Goal: Task Accomplishment & Management: Use online tool/utility

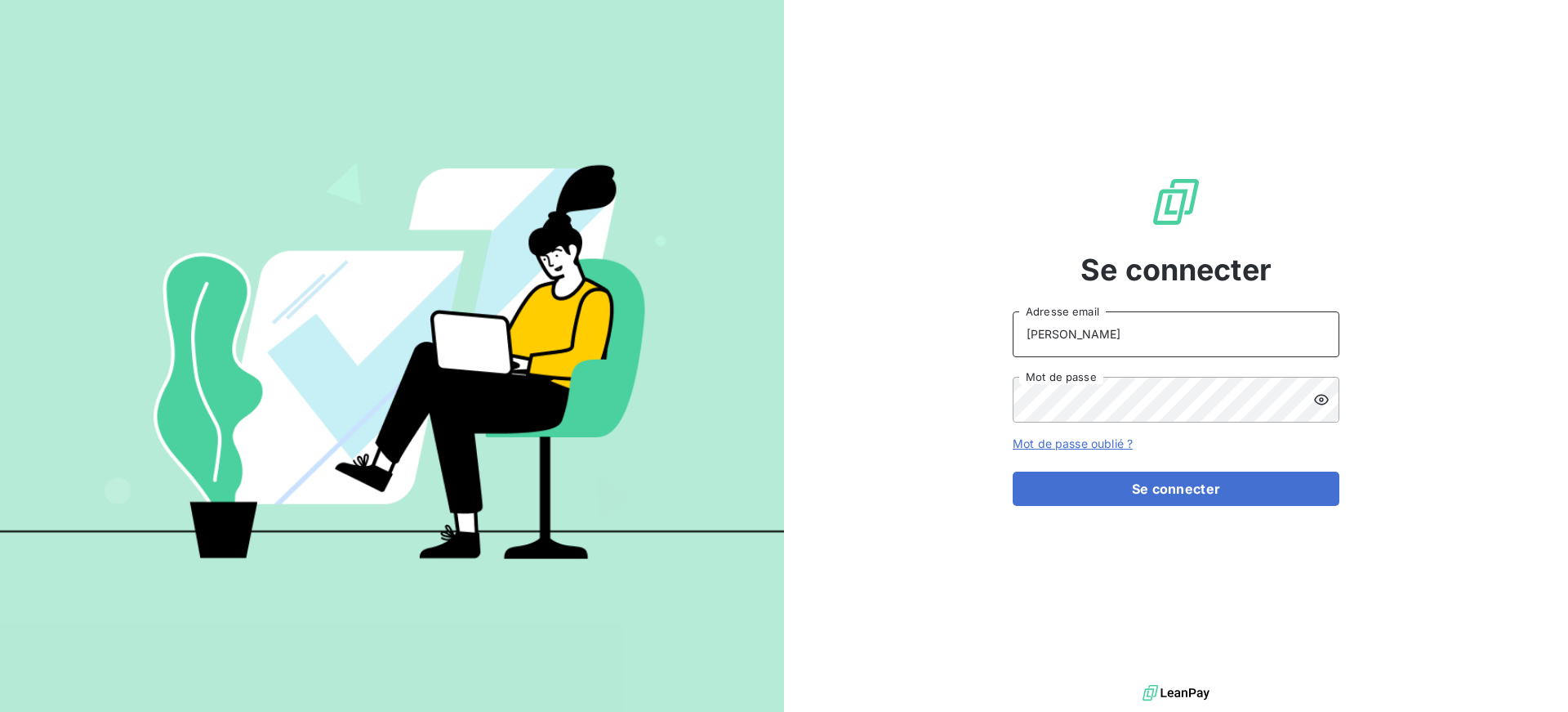
click at [1125, 332] on input "ANDREANI" at bounding box center [1176, 333] width 327 height 45
type input "s.andreani@ecodia.net"
click at [1013, 471] on button "Se connecter" at bounding box center [1176, 488] width 327 height 35
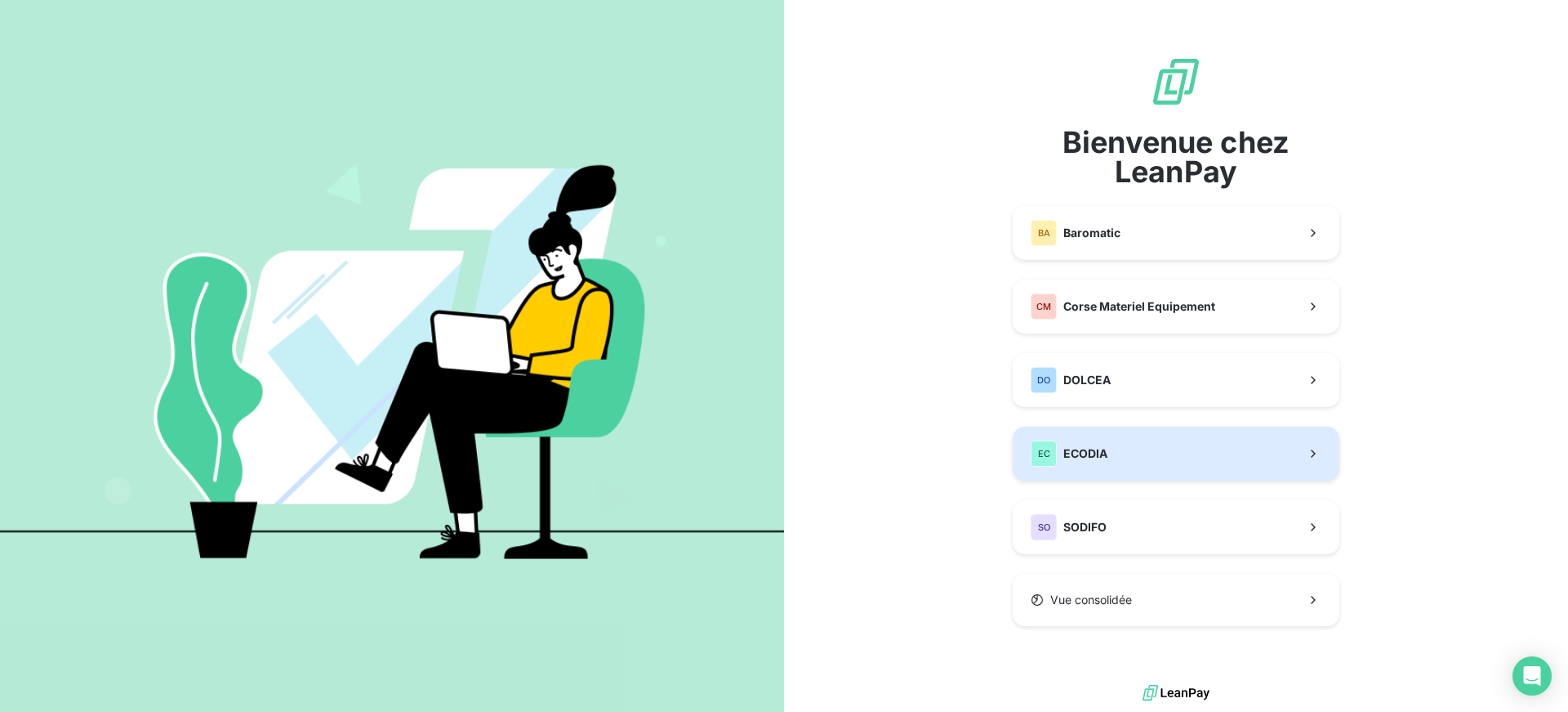
click at [1175, 448] on button "EC ECODIA" at bounding box center [1176, 453] width 327 height 54
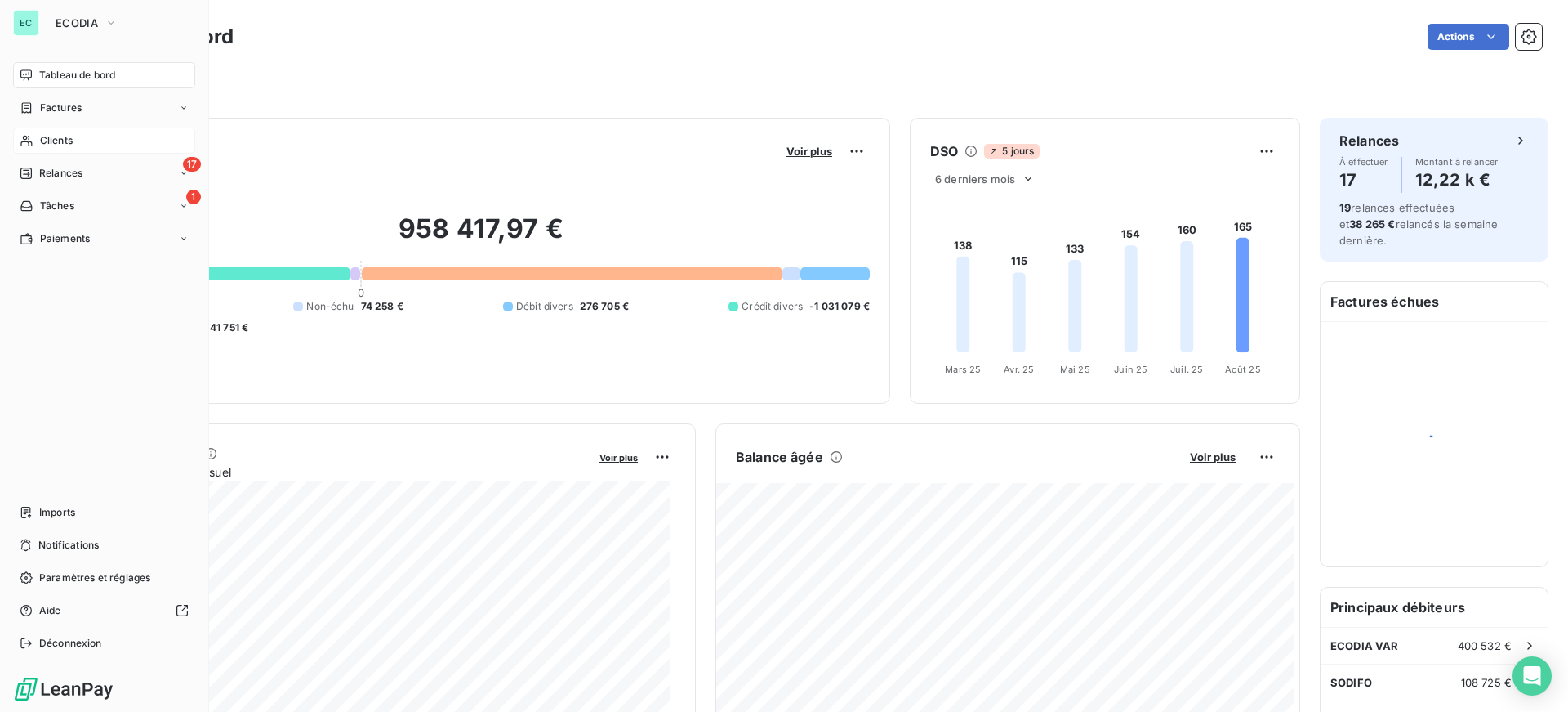
click at [115, 142] on div "Clients" at bounding box center [104, 140] width 182 height 26
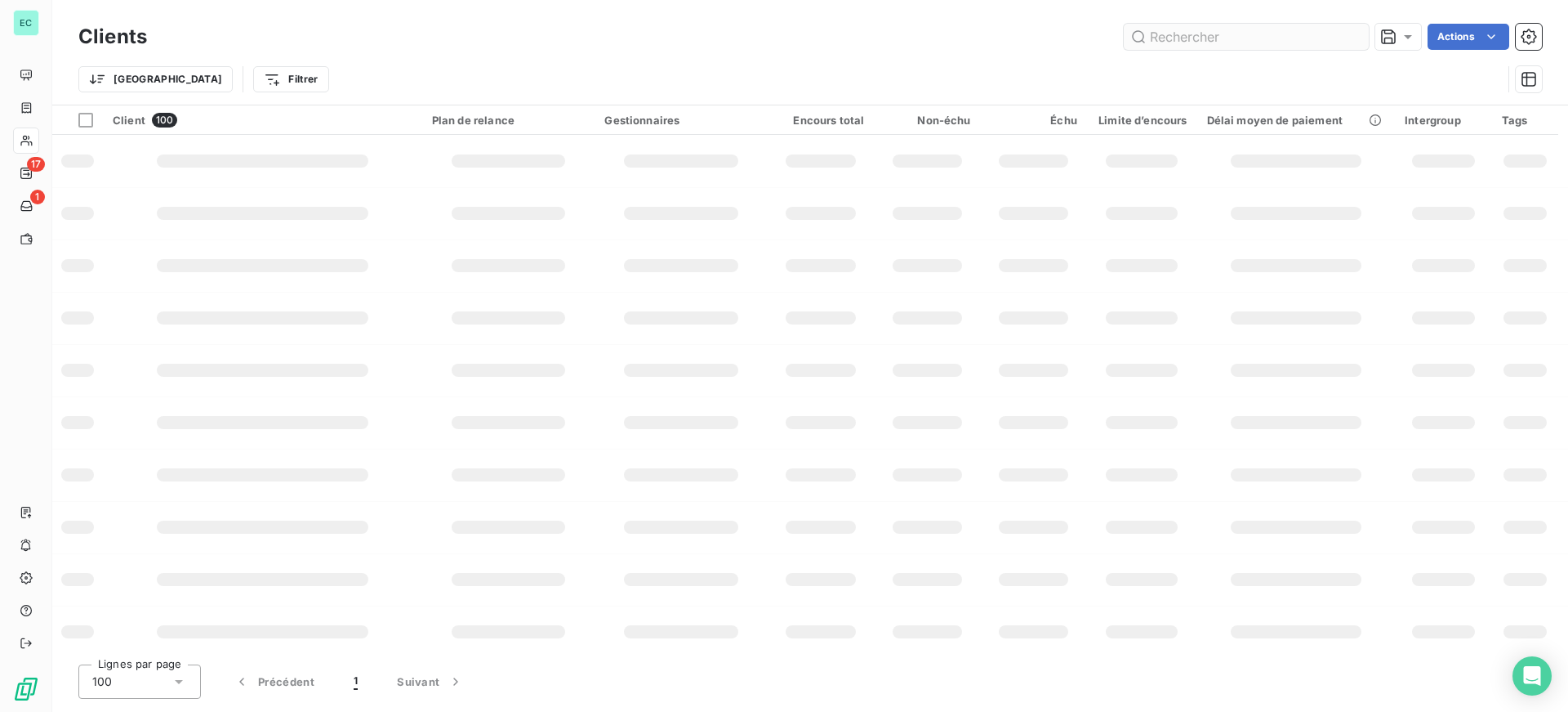
click at [1189, 36] on input "text" at bounding box center [1246, 37] width 245 height 26
type input "SANTA"
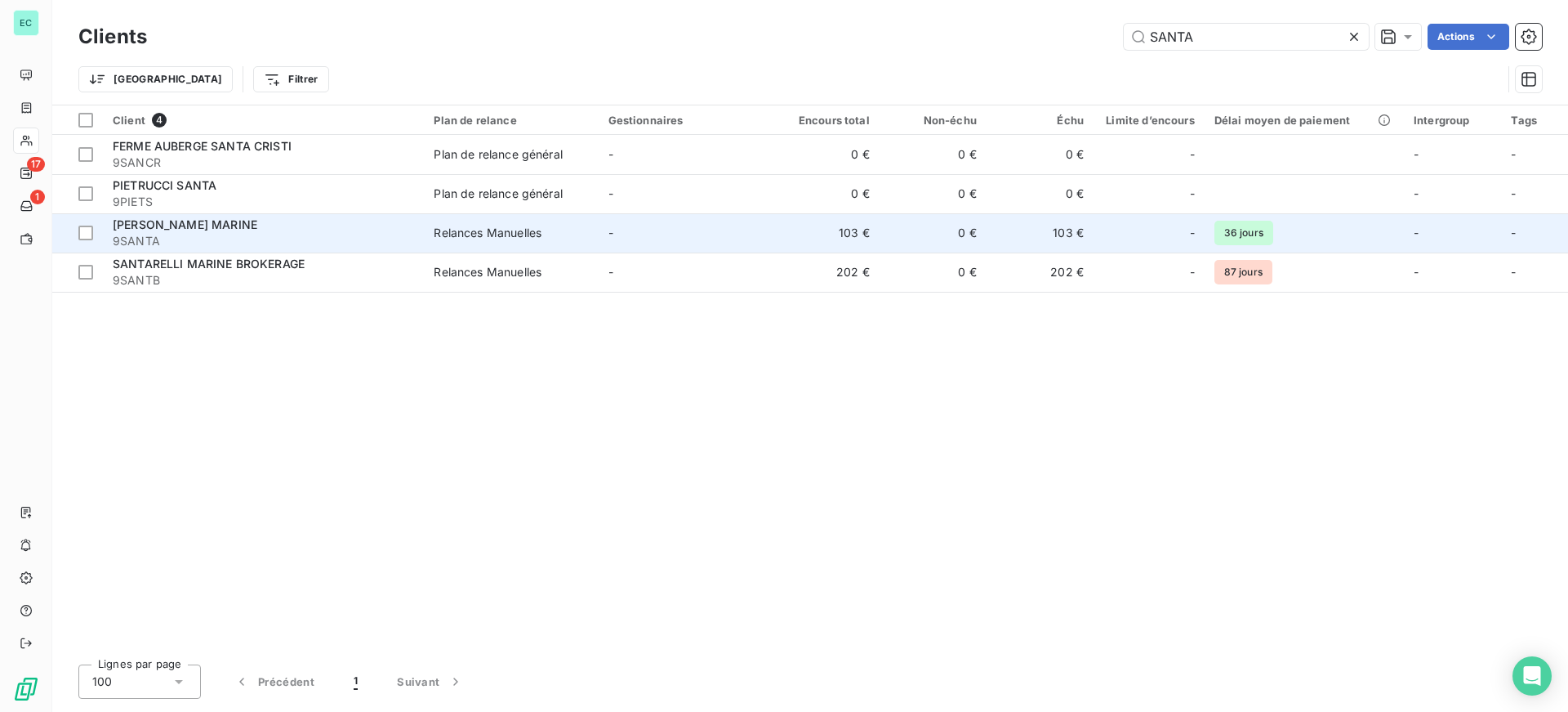
click at [699, 252] on td "-" at bounding box center [685, 233] width 174 height 40
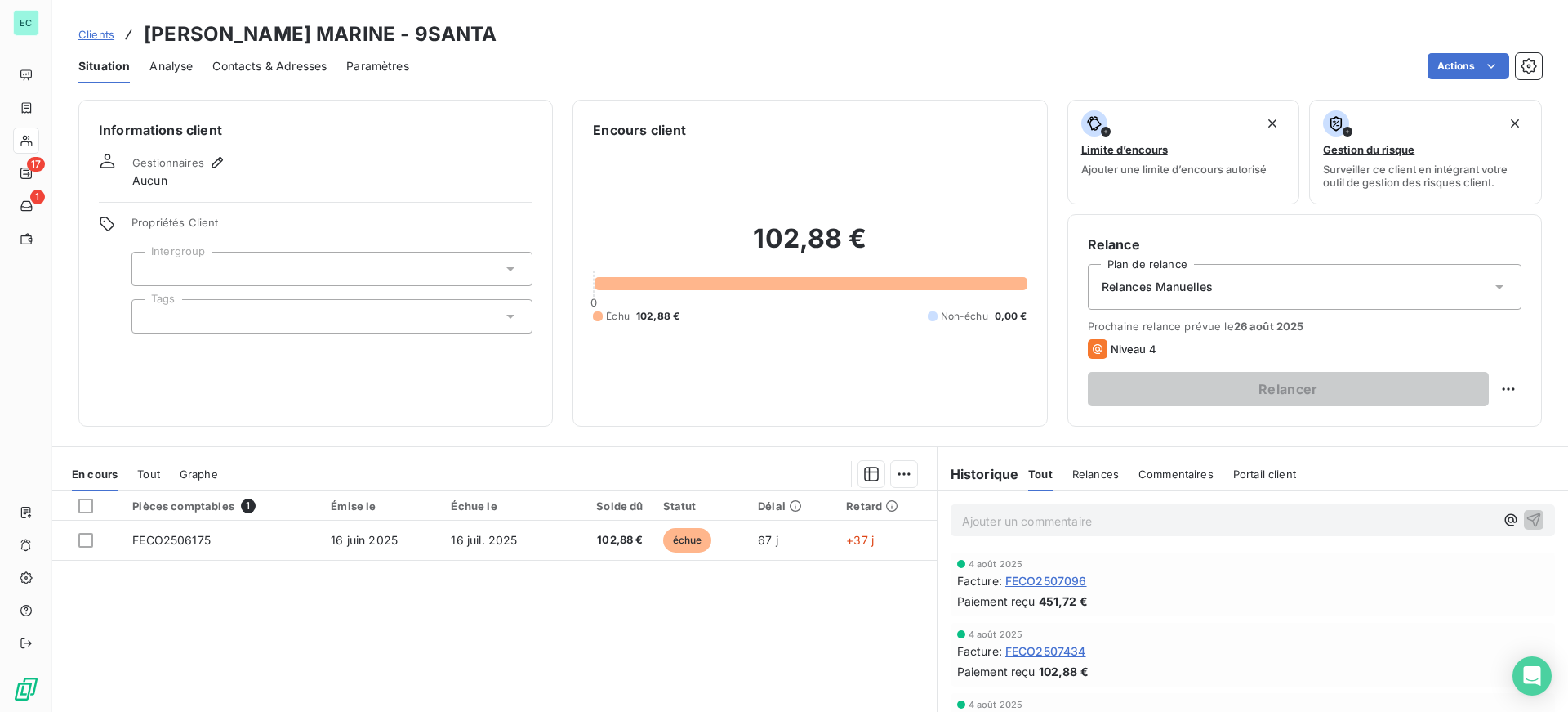
click at [1171, 295] on div "Relances Manuelles" at bounding box center [1305, 286] width 434 height 45
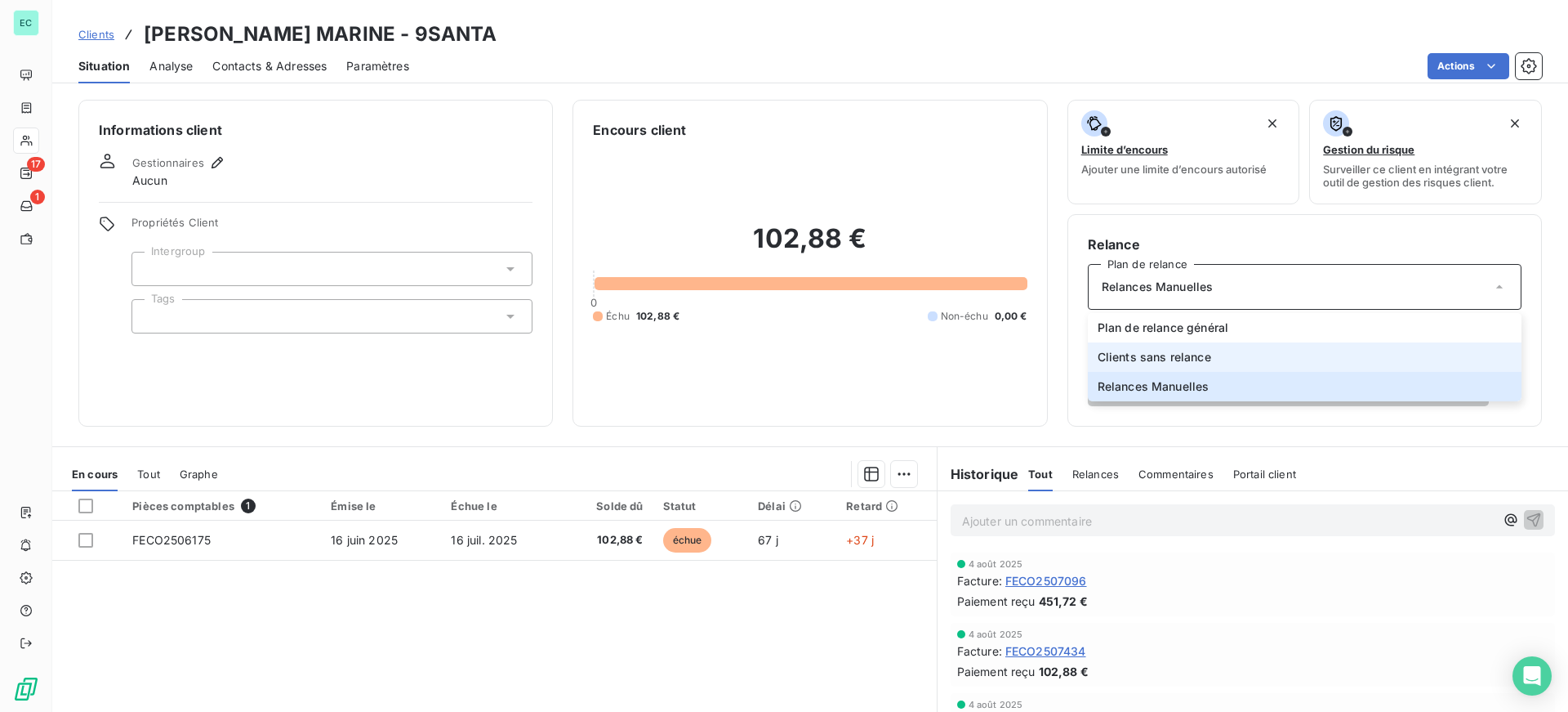
click at [1156, 364] on span "Clients sans relance" at bounding box center [1155, 357] width 114 height 17
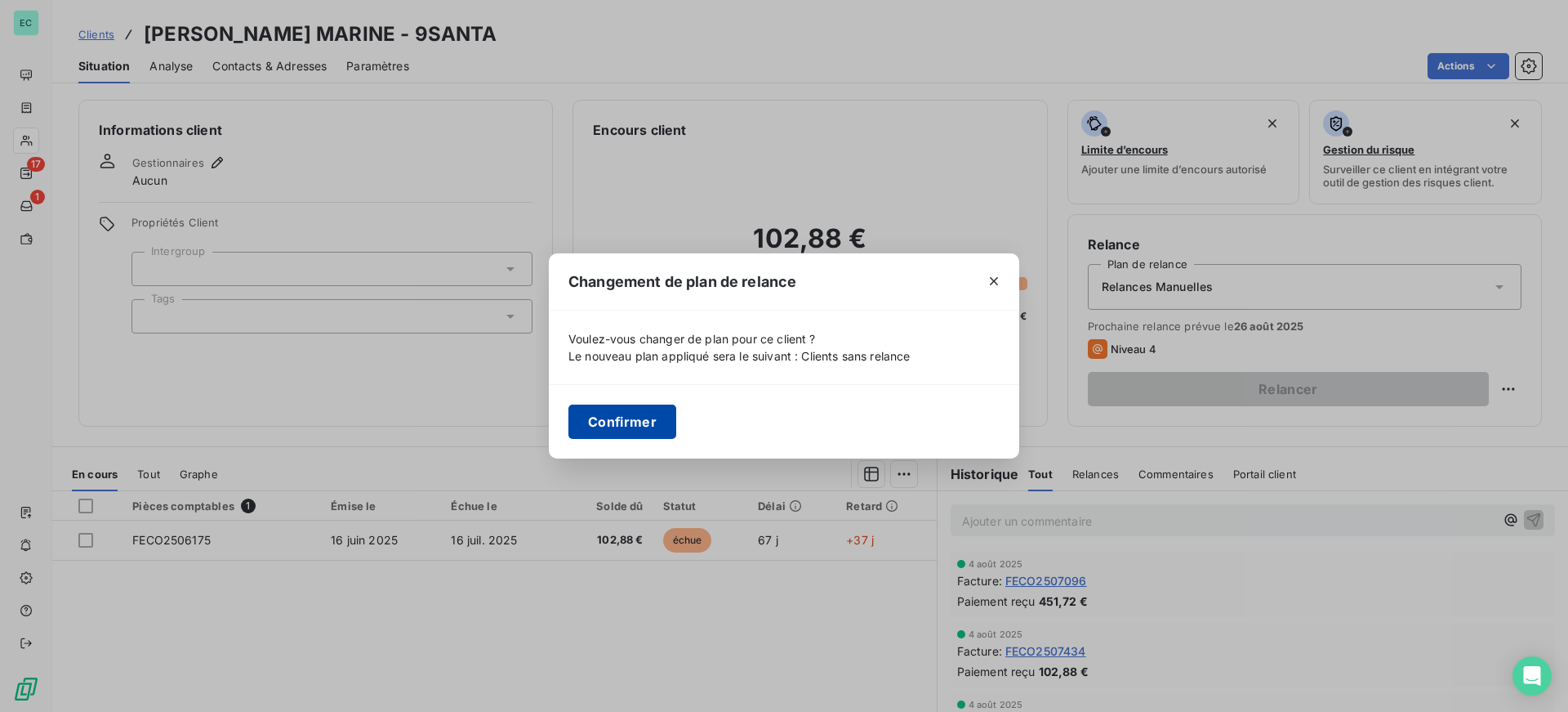
click at [593, 421] on button "Confirmer" at bounding box center [622, 422] width 108 height 35
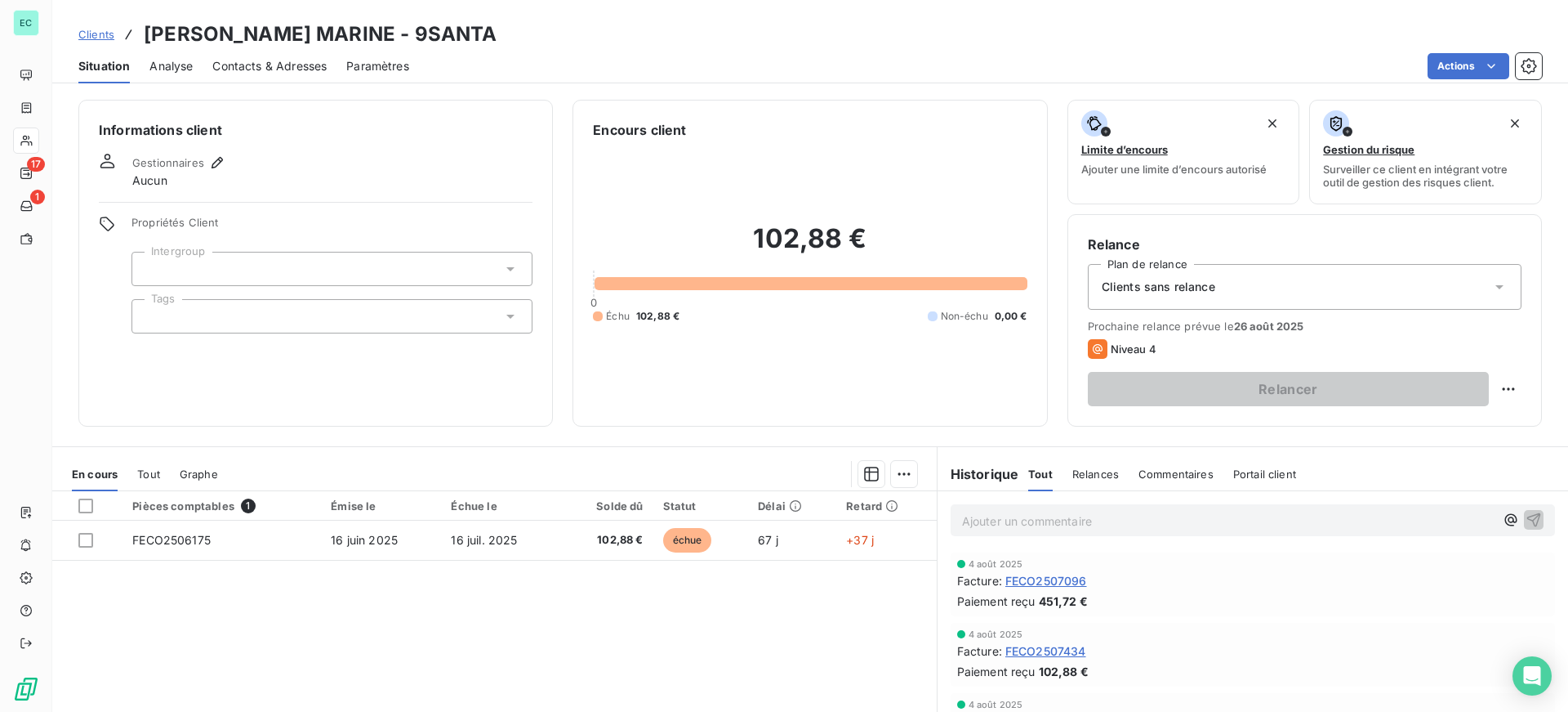
click at [97, 32] on span "Clients" at bounding box center [97, 35] width 36 height 13
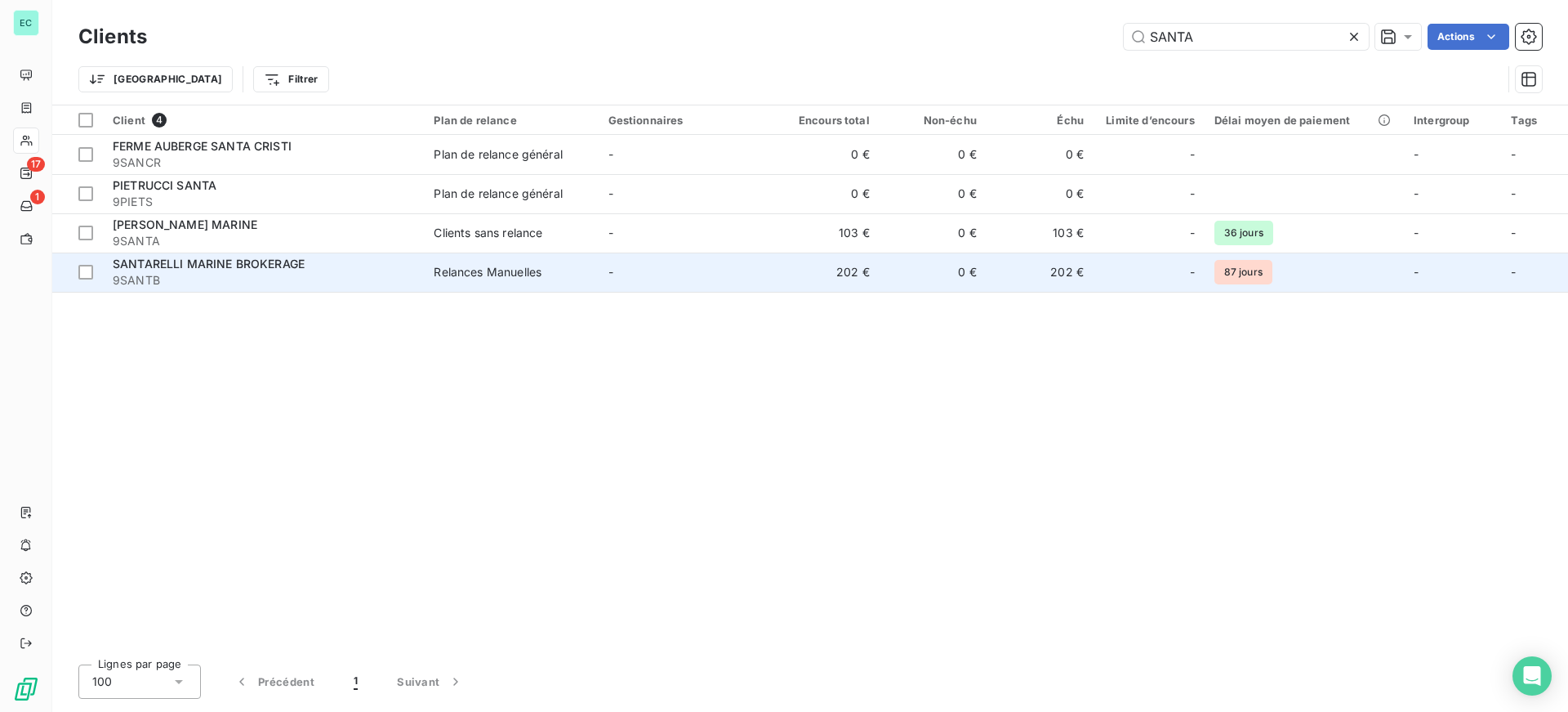
click at [573, 275] on span "Relances Manuelles" at bounding box center [511, 272] width 154 height 17
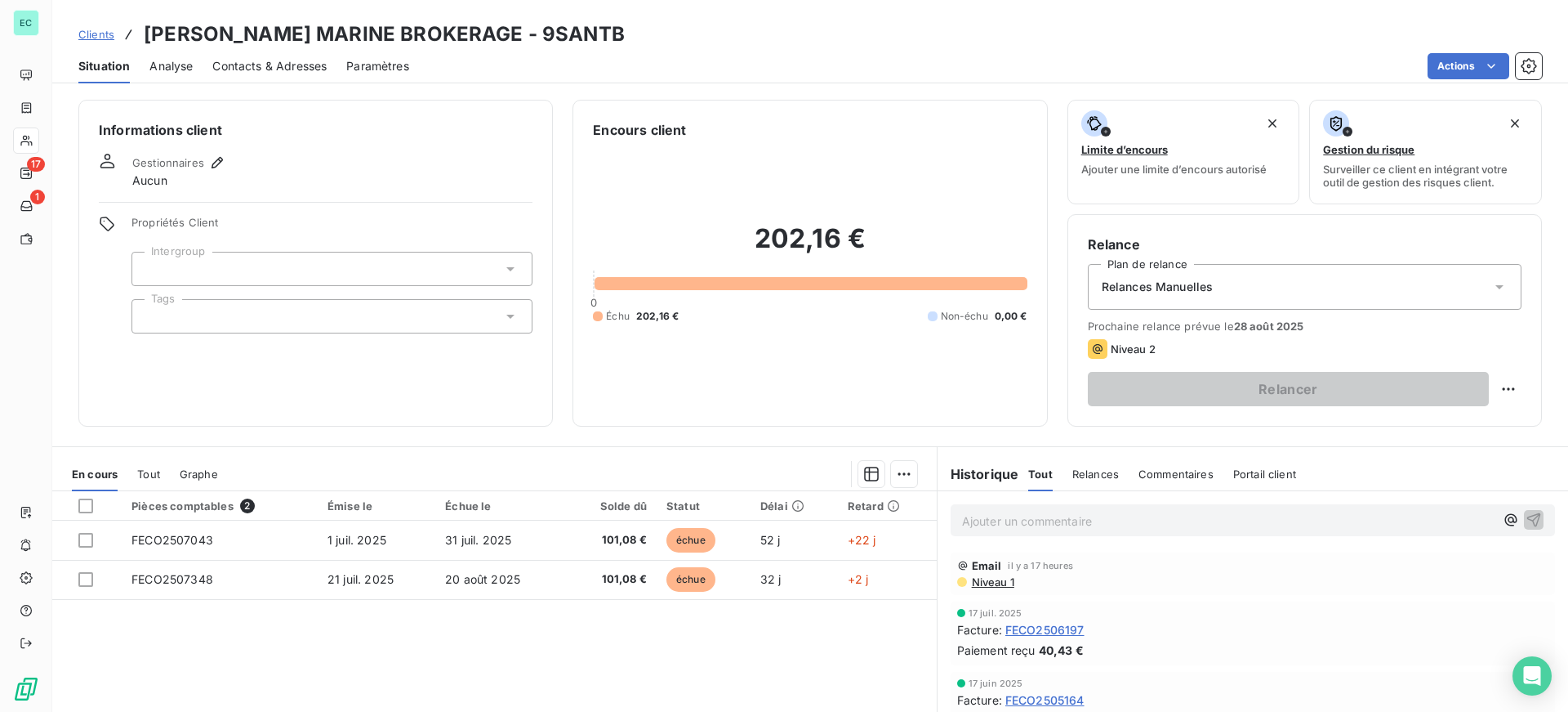
click at [1227, 285] on div "Relances Manuelles" at bounding box center [1305, 286] width 434 height 45
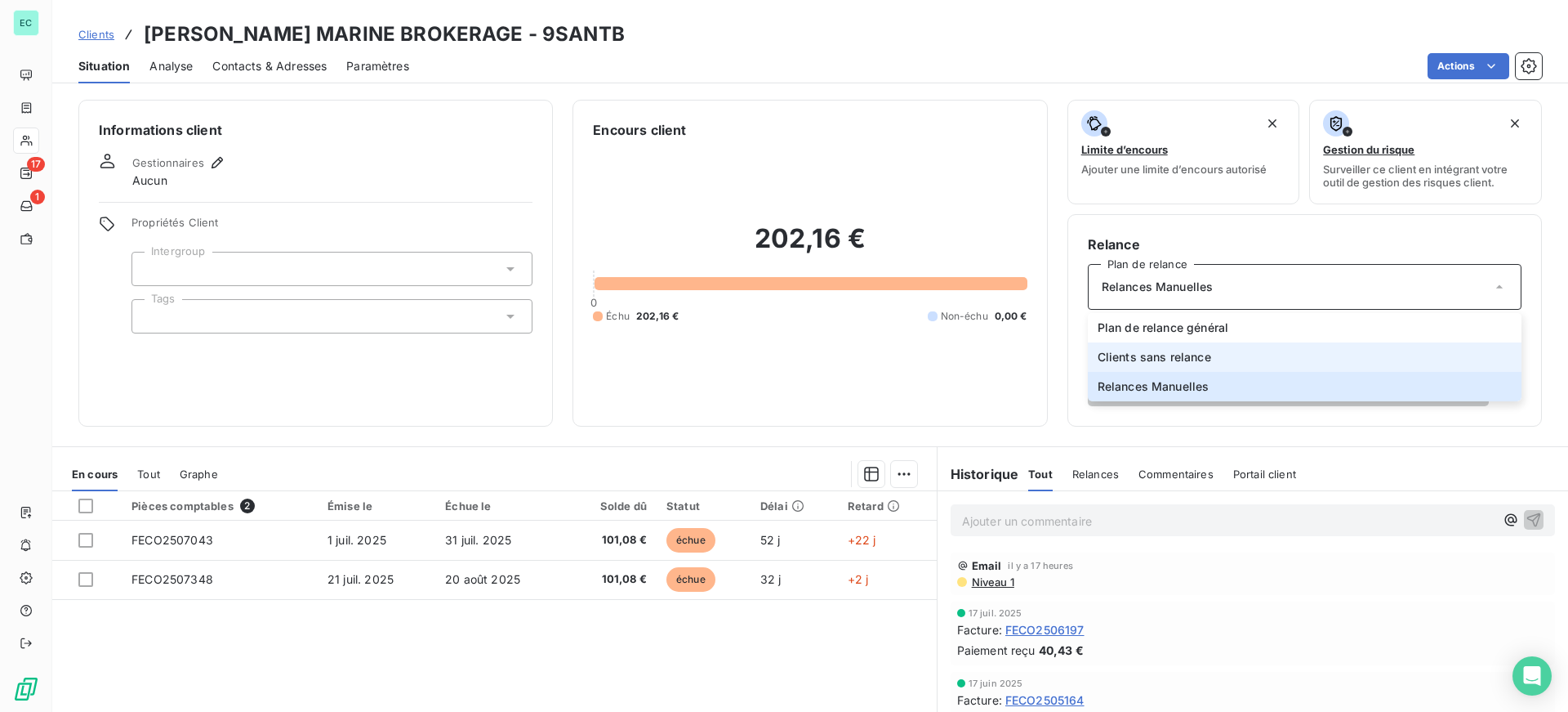
click at [1145, 348] on li "Clients sans relance" at bounding box center [1305, 357] width 434 height 30
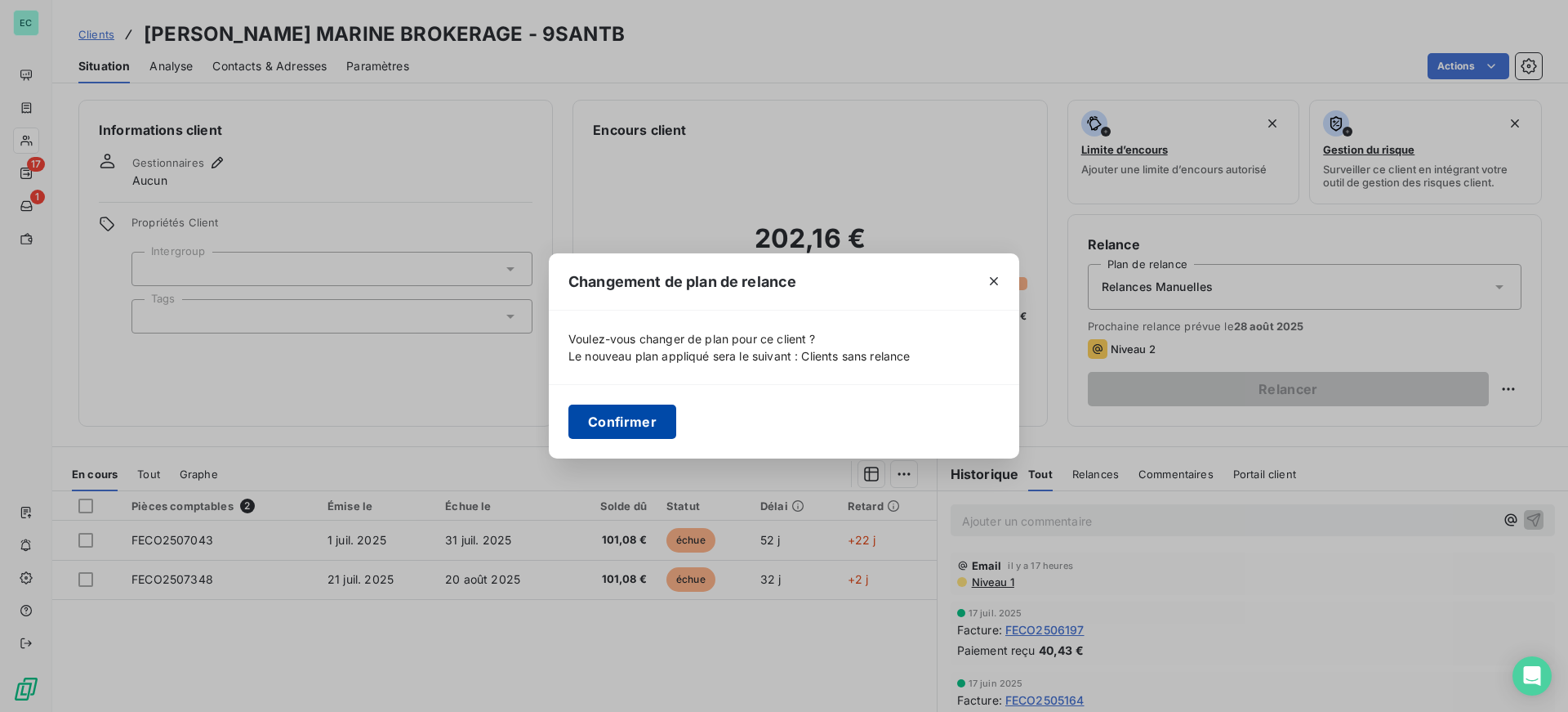
click at [572, 427] on button "Confirmer" at bounding box center [622, 422] width 108 height 35
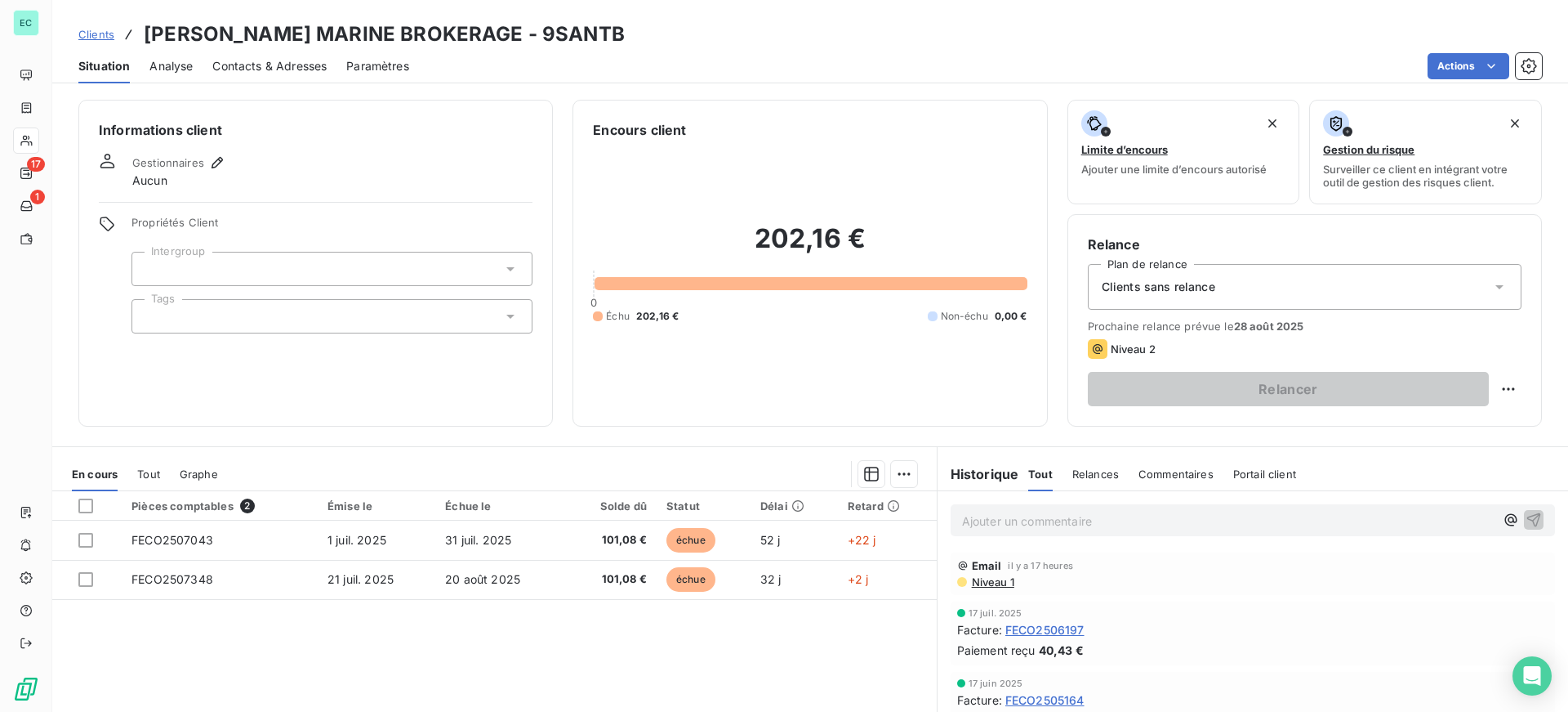
click at [90, 33] on span "Clients" at bounding box center [97, 35] width 36 height 13
